Goal: Task Accomplishment & Management: Manage account settings

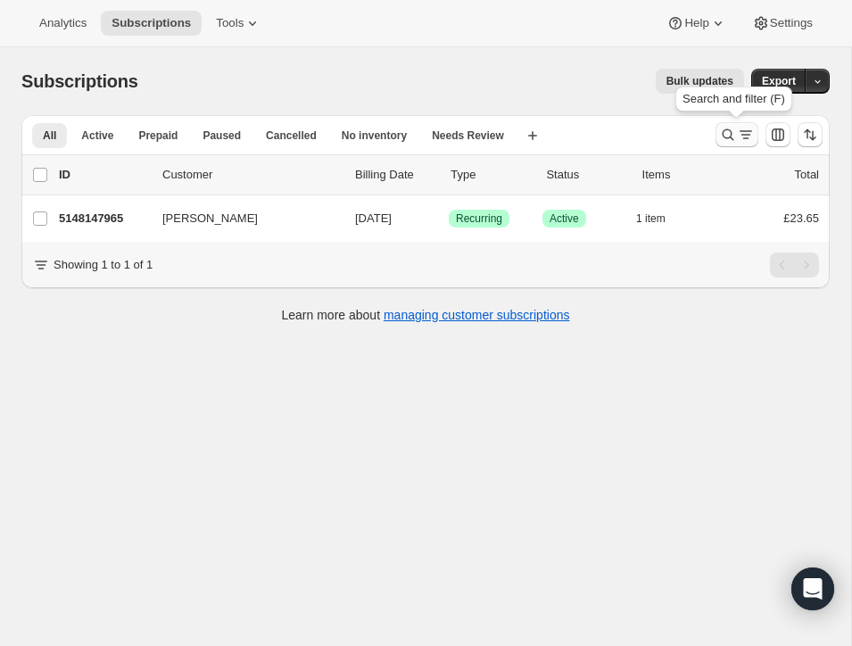
click at [723, 129] on icon "Search and filter results" at bounding box center [728, 135] width 18 height 18
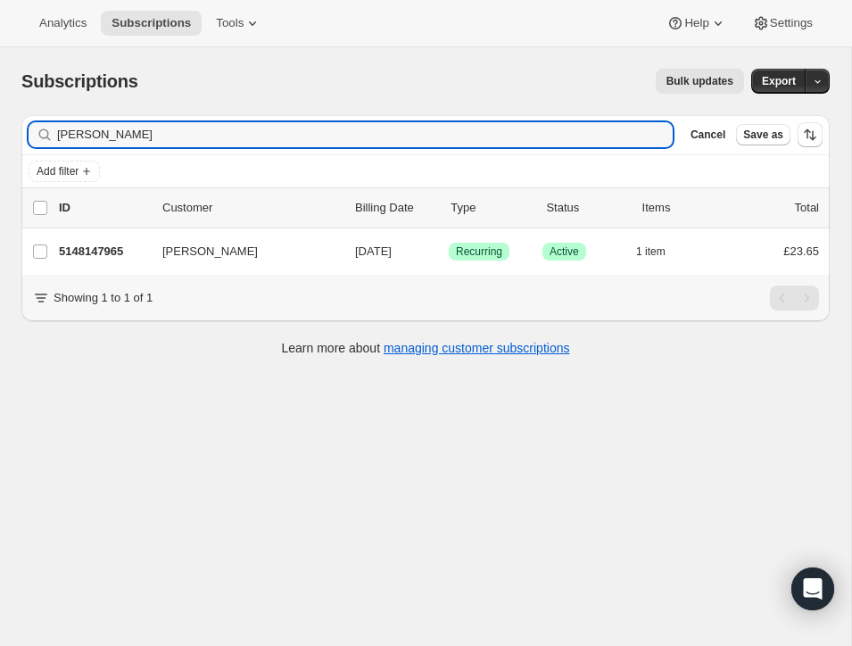
drag, startPoint x: 139, startPoint y: 134, endPoint x: 26, endPoint y: 129, distance: 113.4
click at [26, 129] on div "Filter subscribers [PERSON_NAME] Clear Cancel Save as" at bounding box center [425, 134] width 809 height 39
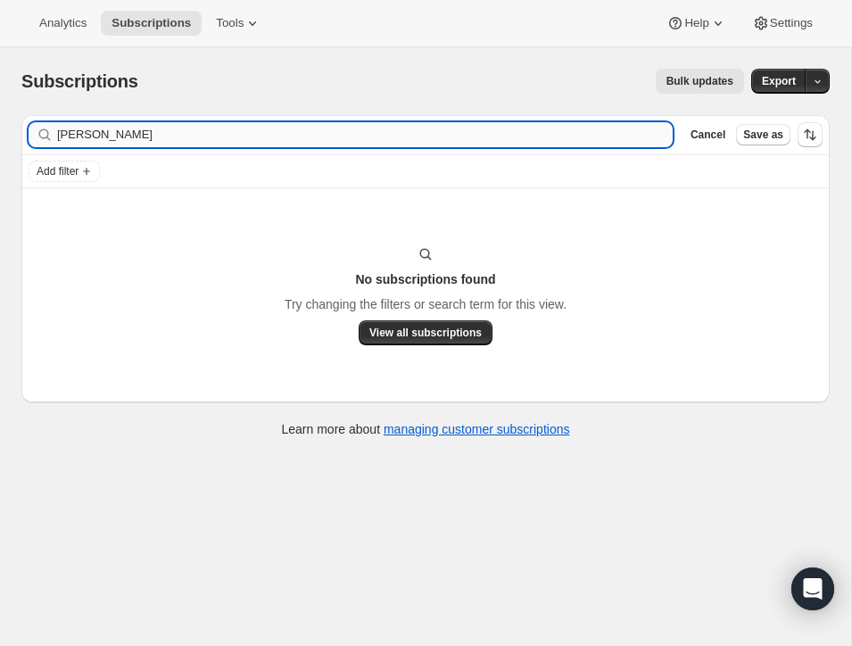
click at [88, 134] on input "[PERSON_NAME]" at bounding box center [365, 134] width 616 height 25
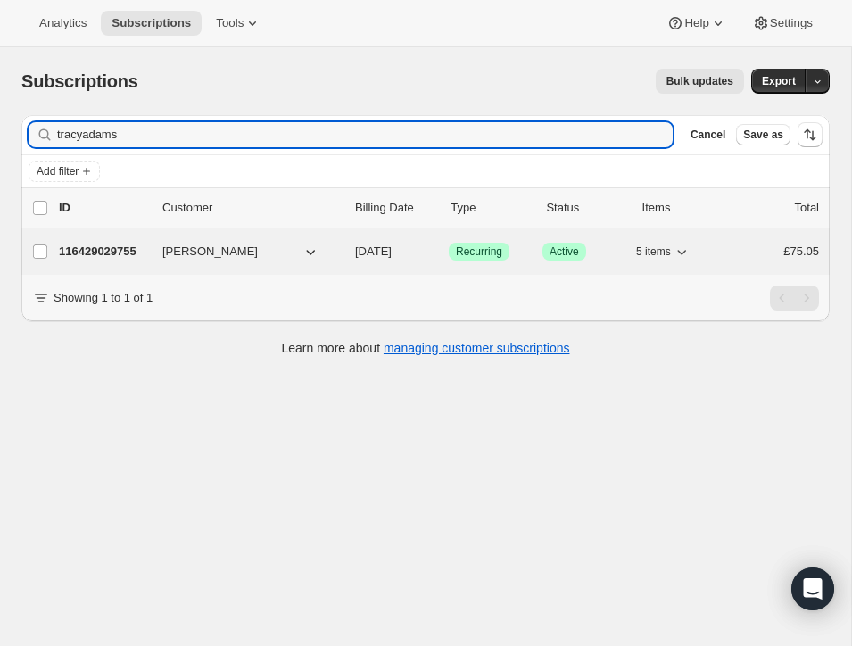
type input "tracyadams"
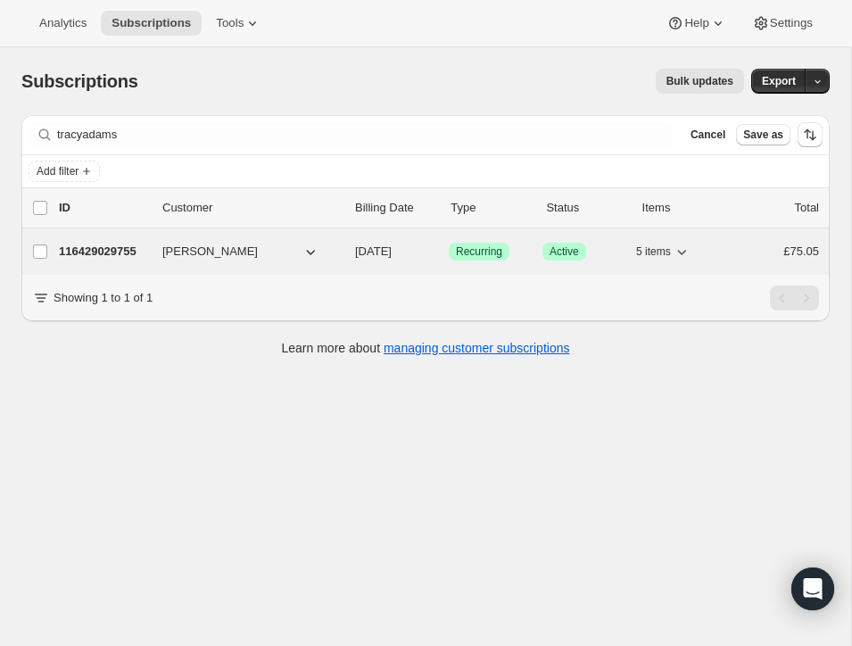
click at [129, 245] on p "116429029755" at bounding box center [103, 252] width 89 height 18
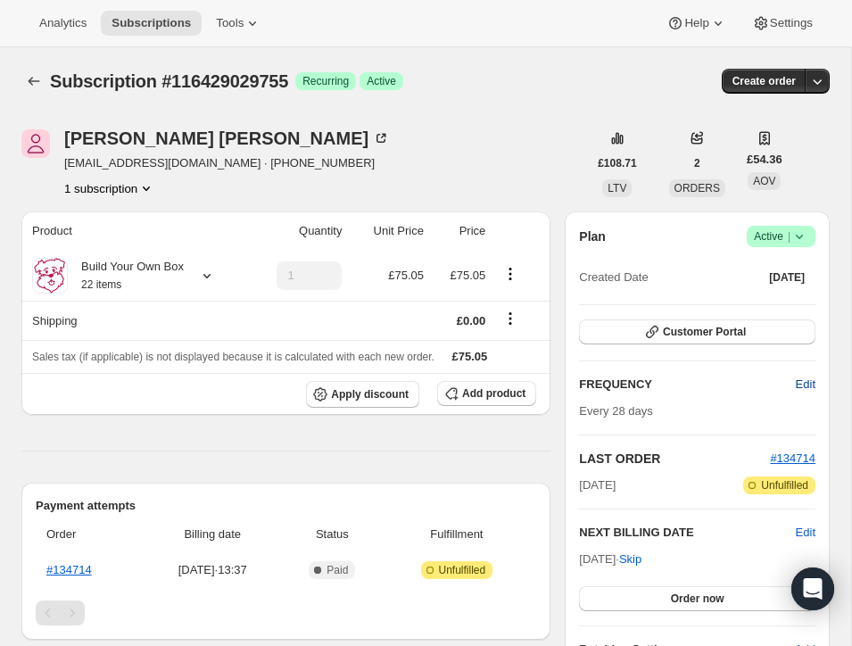
click at [801, 379] on span "Edit" at bounding box center [806, 385] width 20 height 18
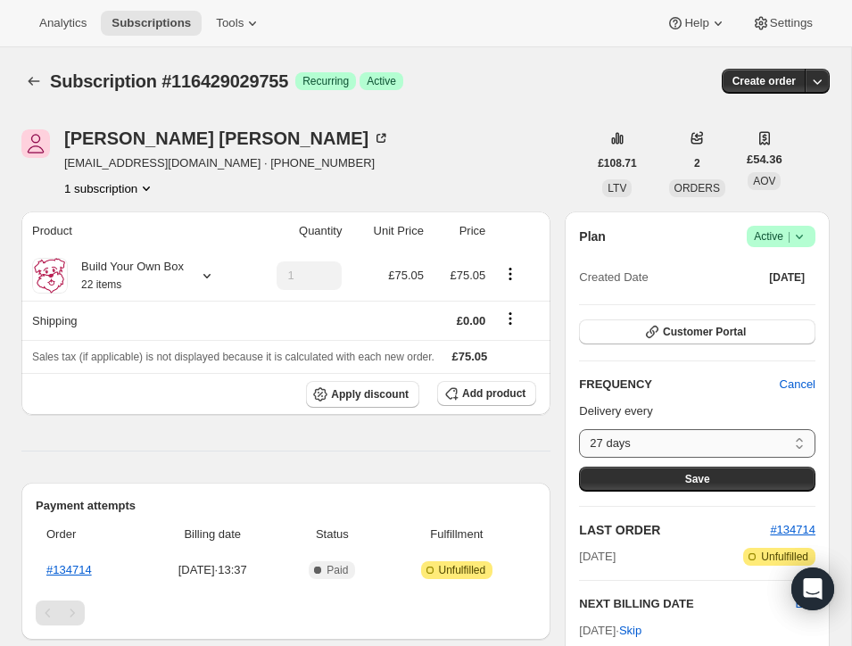
click at [800, 438] on select "27 days 28 days 29 days 30 days 31 days 32 days 33 days 34 days 35 days 36 days…" at bounding box center [697, 443] width 236 height 29
click at [800, 444] on select "27 days 28 days 29 days 30 days 31 days 32 days 33 days 34 days 35 days 36 days…" at bounding box center [697, 443] width 236 height 29
select select "custom"
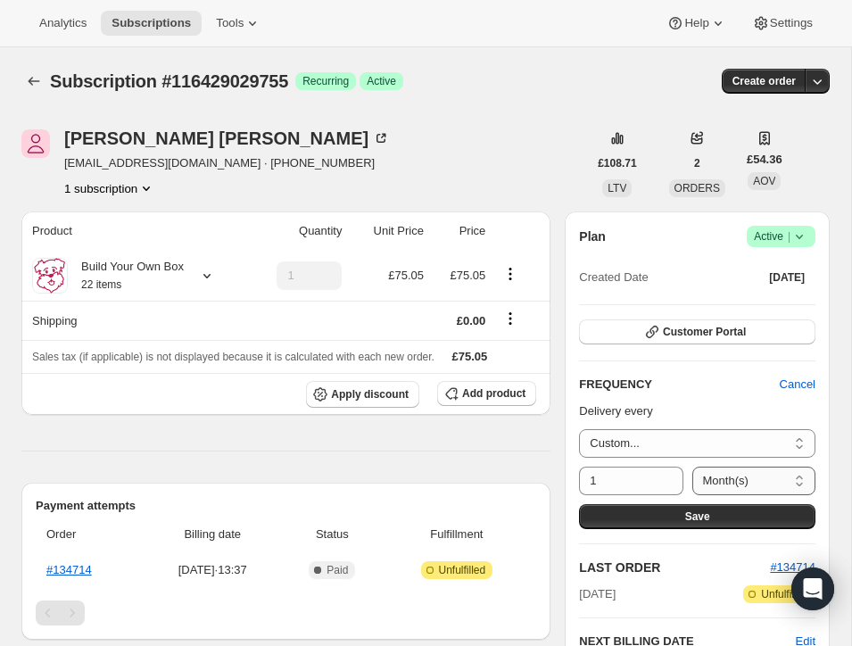
click at [799, 478] on select "Day(s) Week(s) Month(s) Year(s)" at bounding box center [755, 481] width 124 height 29
select select "WEEK"
click at [666, 473] on icon at bounding box center [670, 475] width 8 height 4
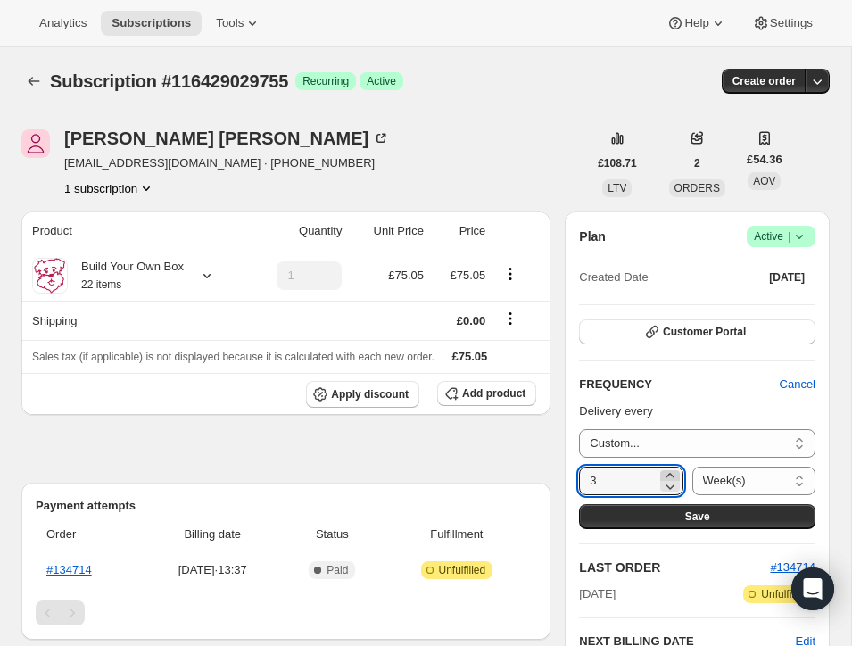
type input "4"
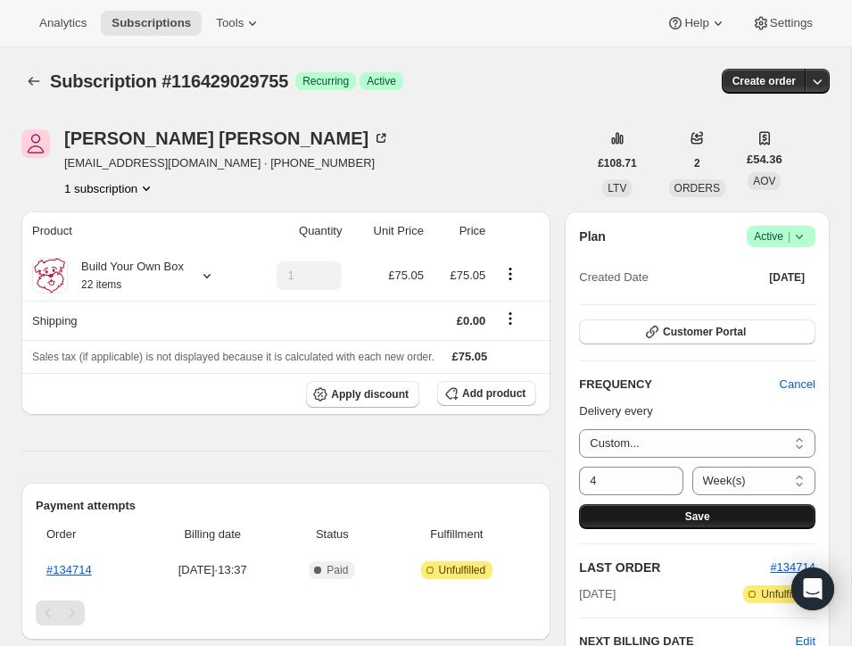
click at [709, 508] on button "Save" at bounding box center [697, 516] width 236 height 25
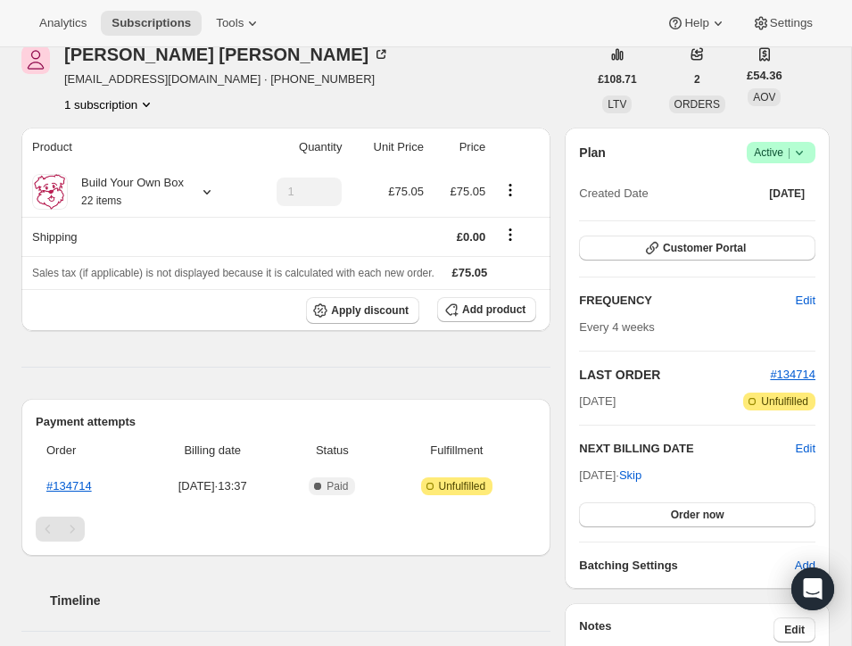
scroll to position [186, 0]
